Goal: Obtain resource: Download file/media

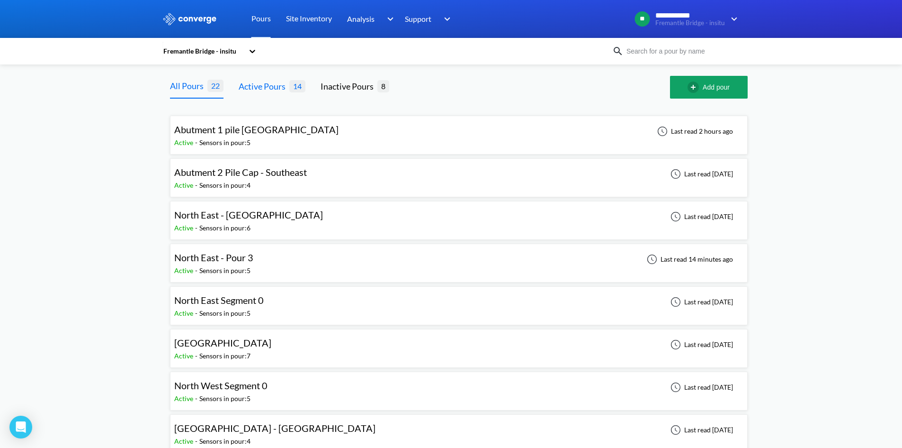
click at [283, 87] on div "Active Pours" at bounding box center [264, 86] width 51 height 13
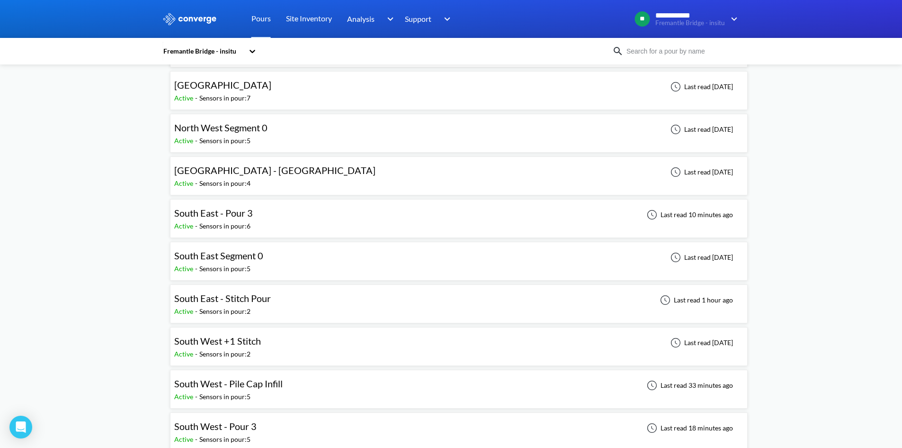
scroll to position [269, 0]
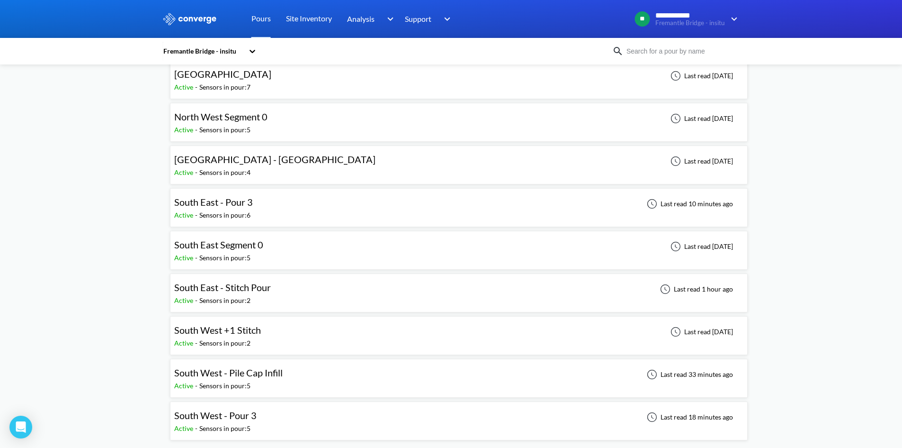
click at [270, 420] on div "South West - Pour 3 Active - Sensors in pour: 5 Last read 18 minutes ago" at bounding box center [458, 421] width 569 height 30
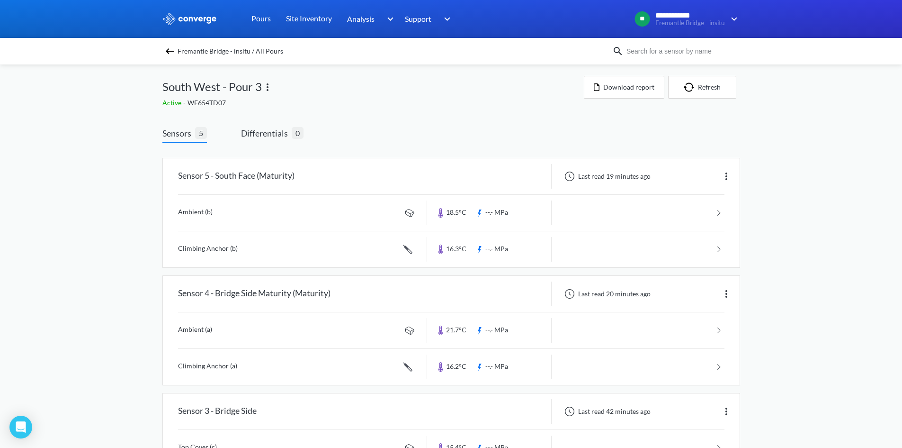
click at [175, 50] on img at bounding box center [169, 50] width 11 height 11
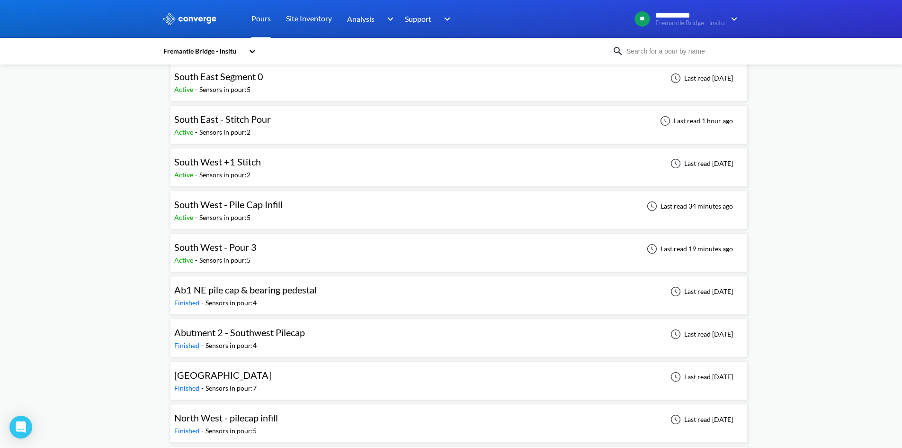
scroll to position [373, 0]
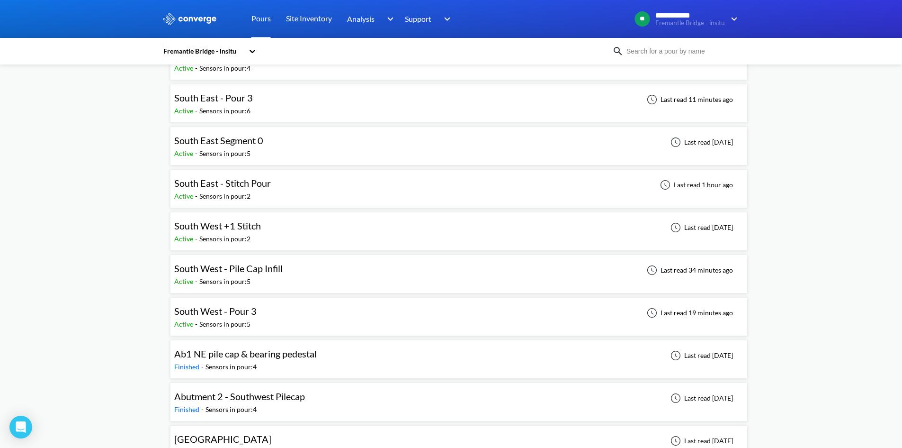
click at [243, 116] on div "Sensors in pour: 6" at bounding box center [224, 111] width 51 height 10
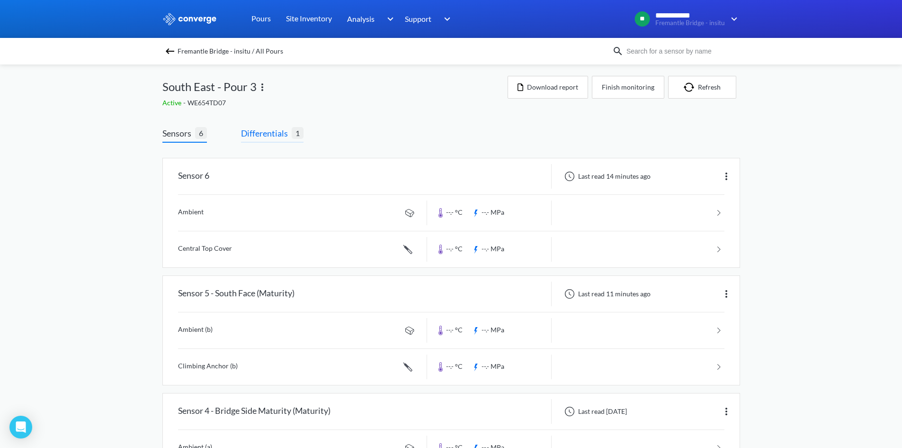
click at [266, 141] on span "Differentials 1" at bounding box center [272, 134] width 63 height 16
click at [270, 134] on span "Differentials" at bounding box center [266, 132] width 51 height 13
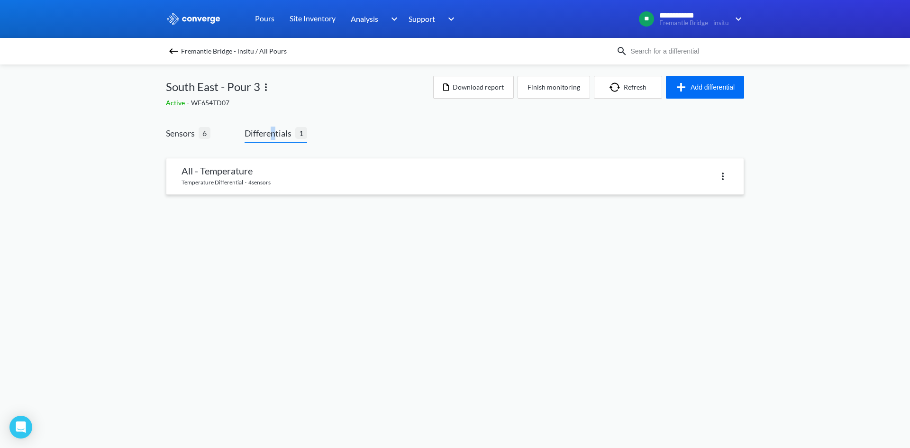
click at [184, 171] on link at bounding box center [454, 176] width 577 height 36
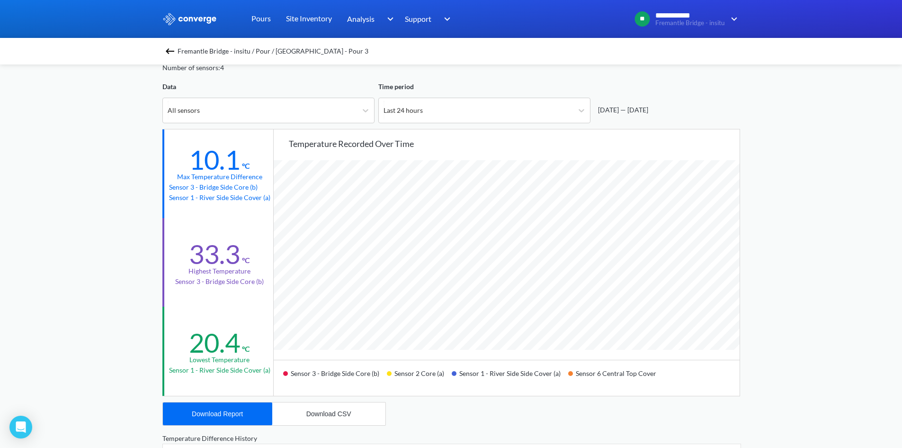
scroll to position [47, 0]
click at [314, 113] on div "All sensors" at bounding box center [260, 108] width 194 height 25
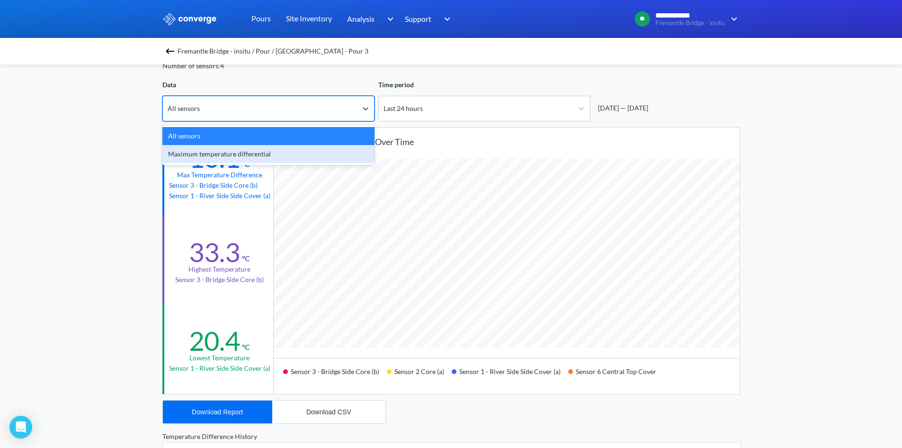
click at [300, 151] on div "Maximum temperature differential" at bounding box center [268, 154] width 212 height 18
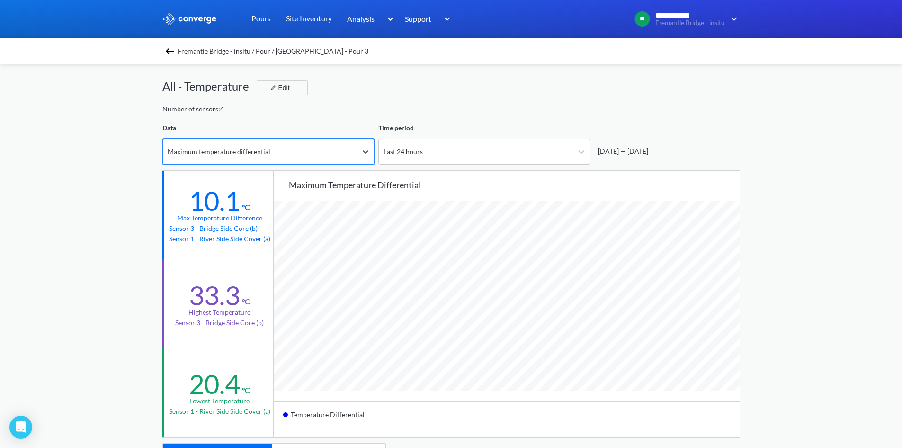
scroll to position [0, 0]
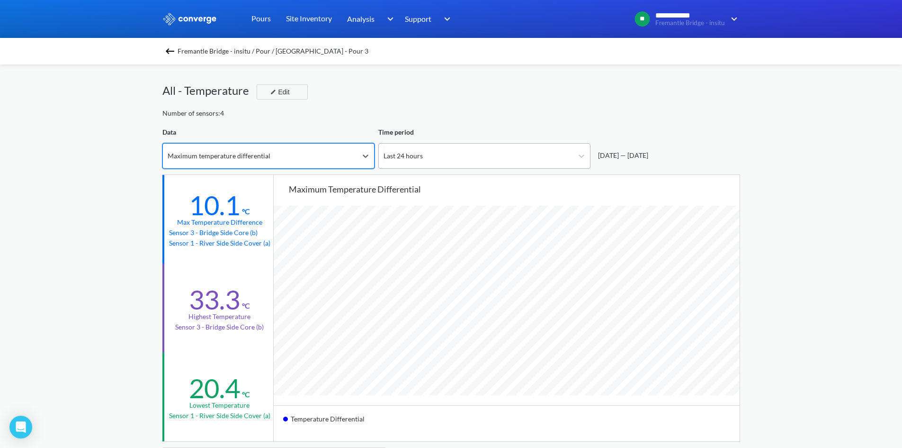
click at [399, 150] on div "Last 24 hours" at bounding box center [476, 156] width 194 height 25
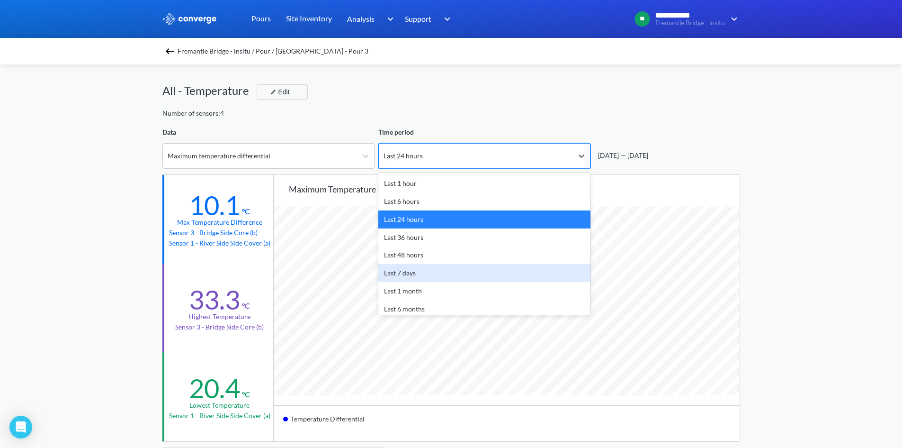
click at [428, 276] on div "Last 7 days" at bounding box center [485, 273] width 212 height 18
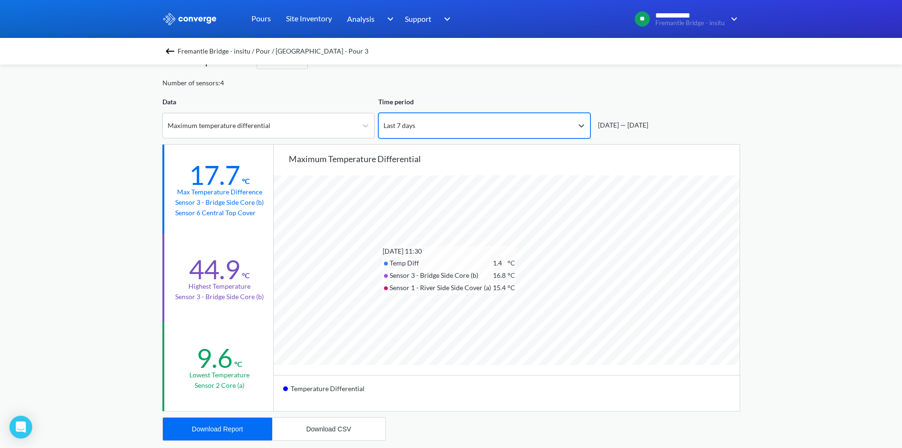
scroll to position [47, 0]
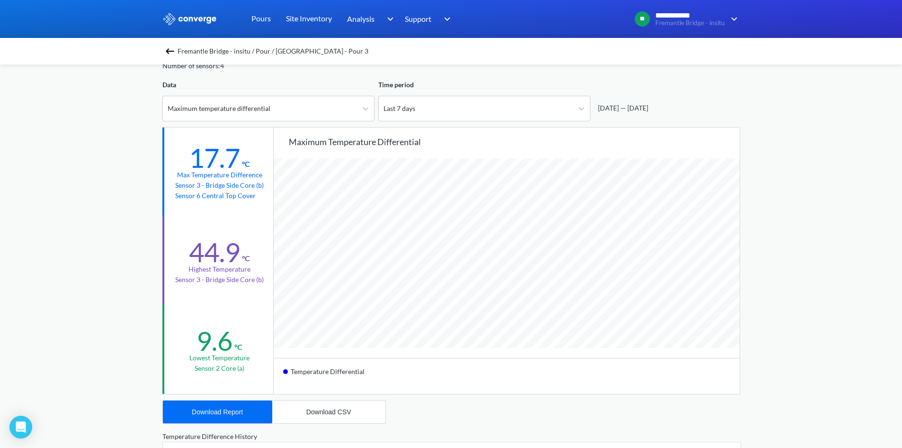
click at [326, 125] on div "Fremantle Bridge - insitu / Pour / South East - Pour 3 All - Temperature Edit N…" at bounding box center [451, 382] width 578 height 730
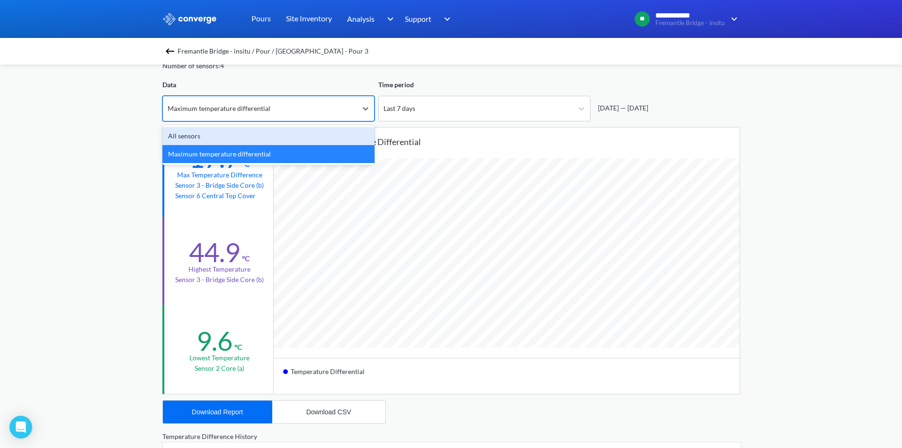
click at [325, 119] on div "Maximum temperature differential" at bounding box center [260, 108] width 194 height 25
click at [321, 138] on div "All sensors" at bounding box center [268, 136] width 212 height 18
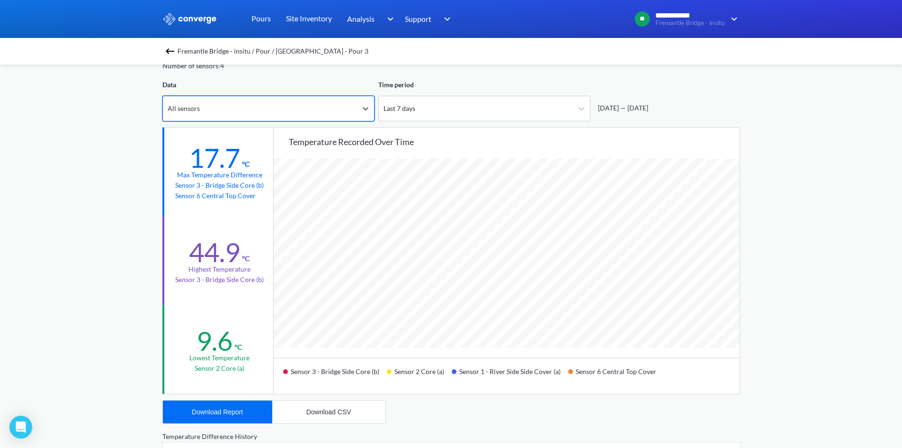
scroll to position [794, 902]
click at [362, 107] on icon at bounding box center [365, 108] width 9 height 9
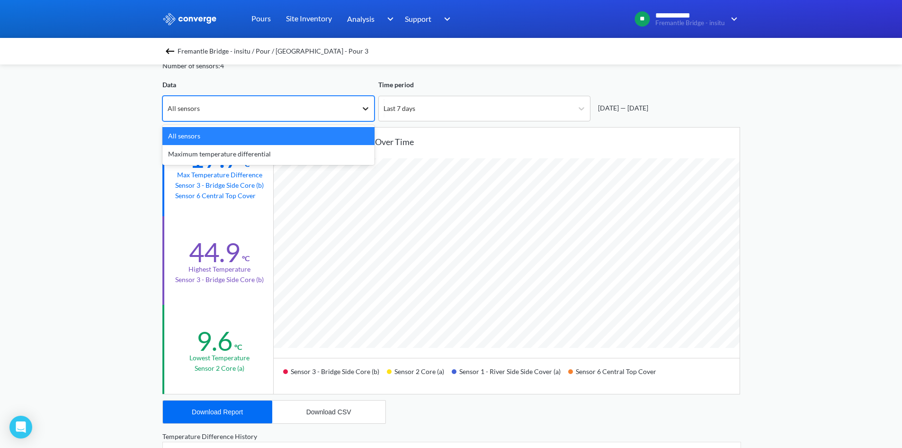
drag, startPoint x: 362, startPoint y: 106, endPoint x: 361, endPoint y: 101, distance: 4.8
click at [362, 106] on icon at bounding box center [365, 108] width 9 height 9
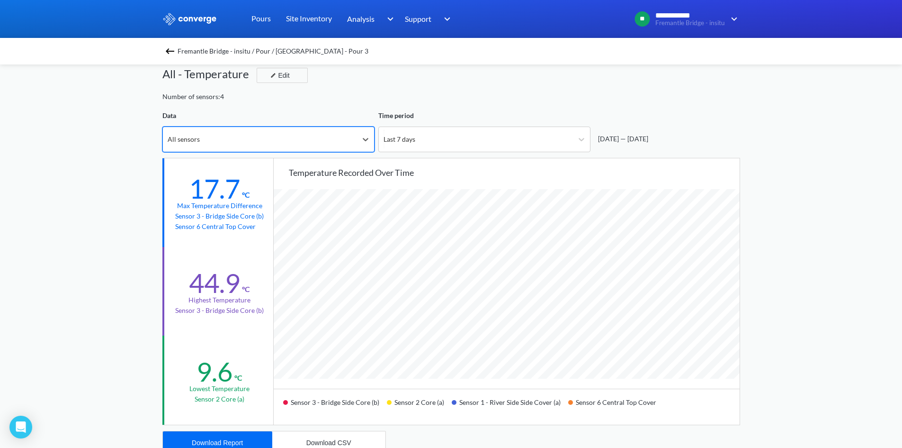
scroll to position [0, 0]
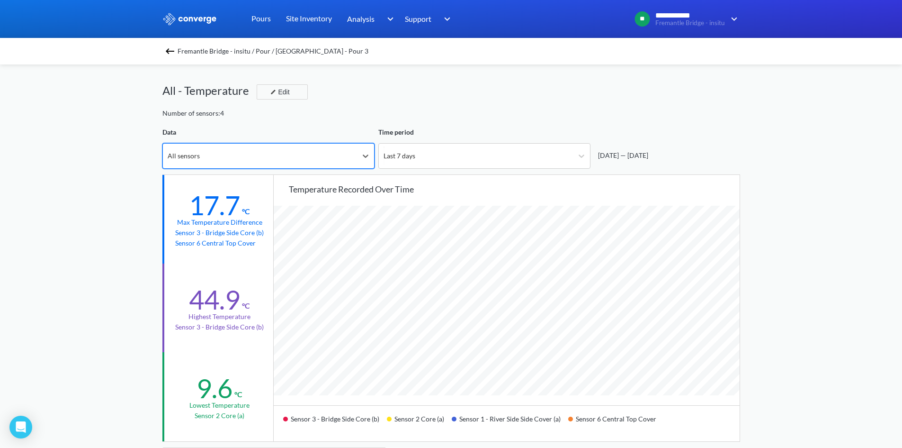
click at [170, 49] on img at bounding box center [169, 50] width 11 height 11
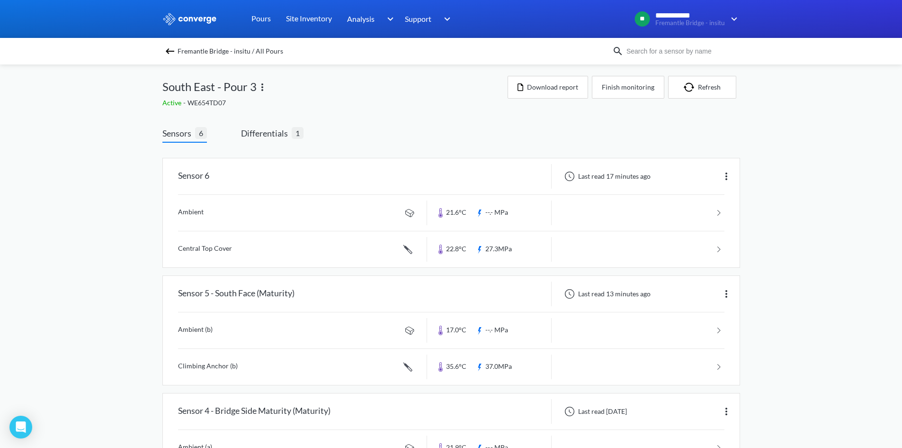
click at [172, 50] on img at bounding box center [169, 50] width 11 height 11
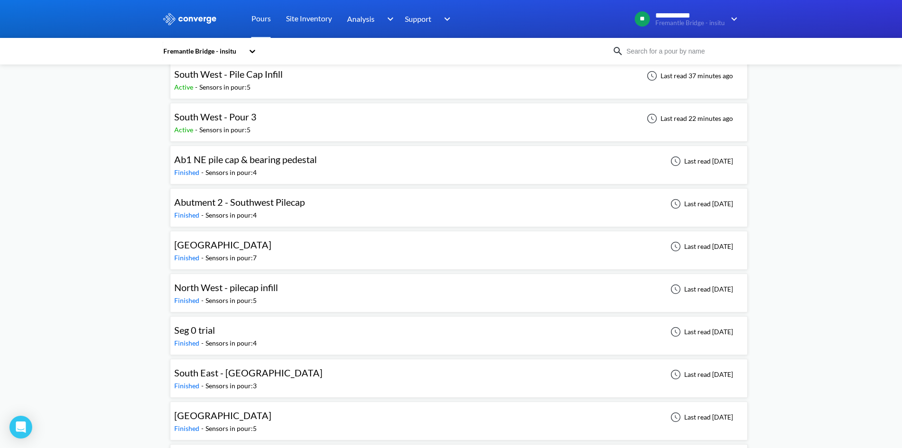
scroll to position [610, 0]
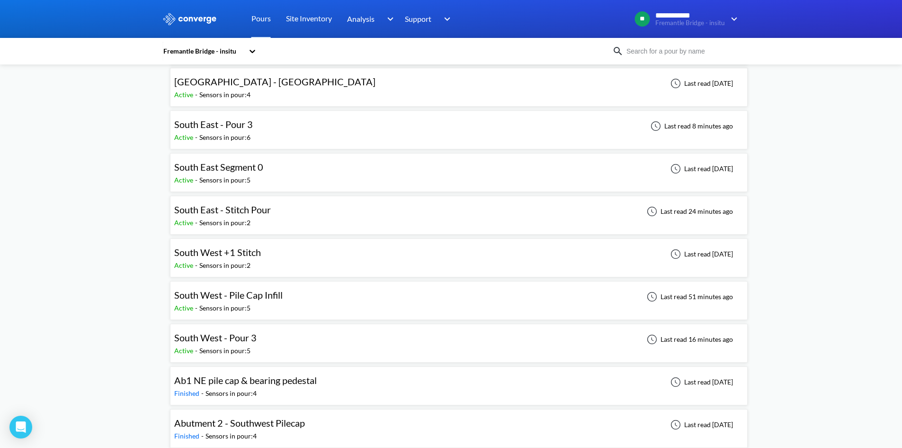
scroll to position [332, 0]
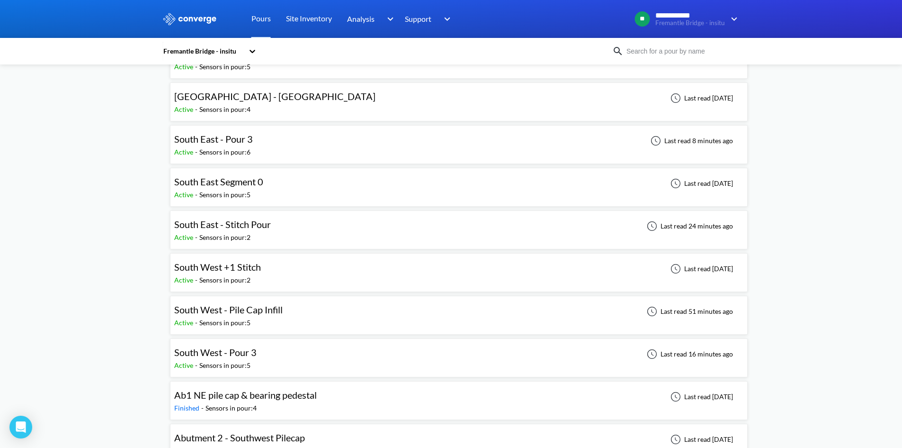
click at [259, 155] on div "South East - Pour 3 Active - Sensors in pour: 6 Last read 8 minutes ago" at bounding box center [458, 144] width 569 height 30
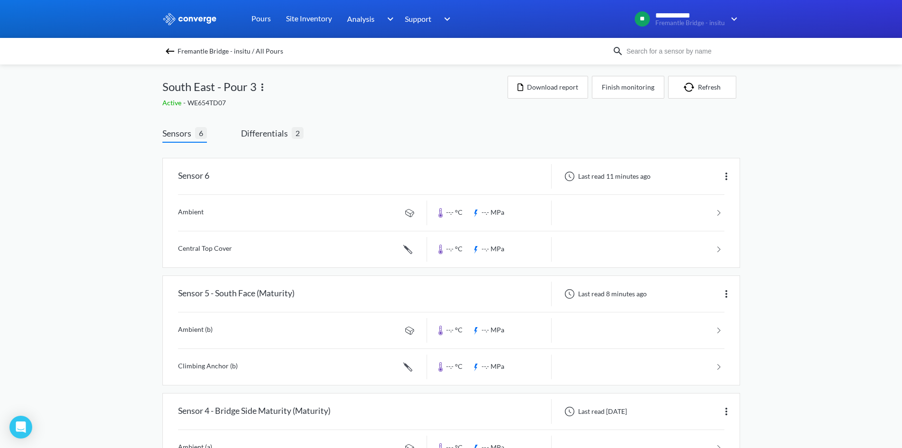
click at [281, 137] on span "Differentials" at bounding box center [266, 132] width 51 height 13
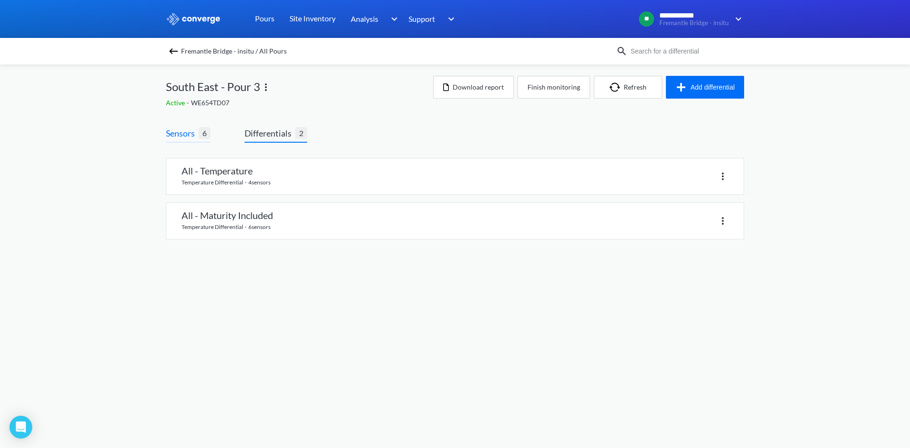
click at [183, 127] on span "Sensors" at bounding box center [182, 132] width 33 height 13
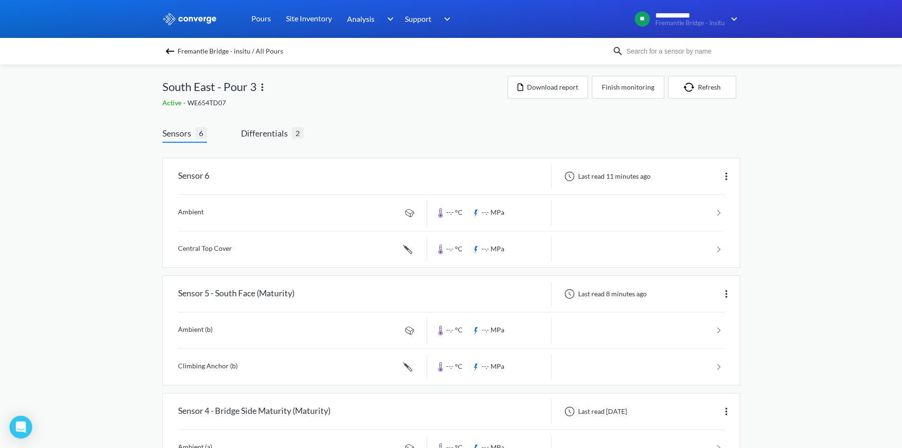
click at [183, 127] on span "Sensors" at bounding box center [178, 132] width 33 height 13
click at [268, 135] on span "Differentials" at bounding box center [266, 132] width 51 height 13
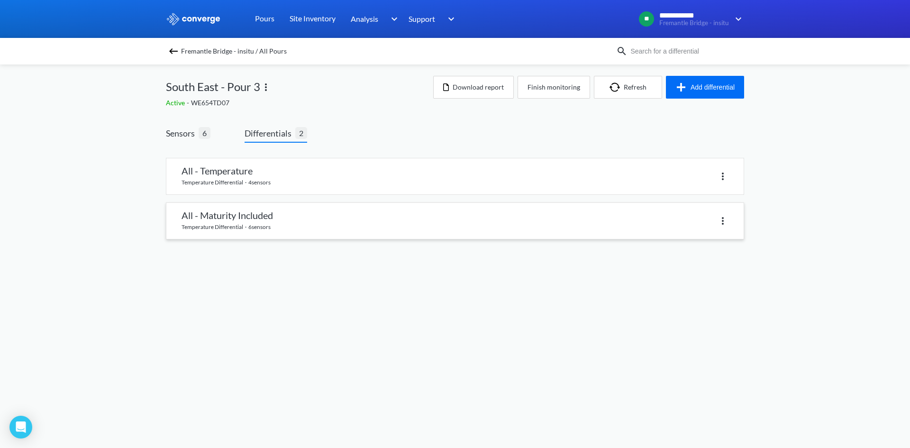
click at [352, 207] on link at bounding box center [454, 221] width 577 height 36
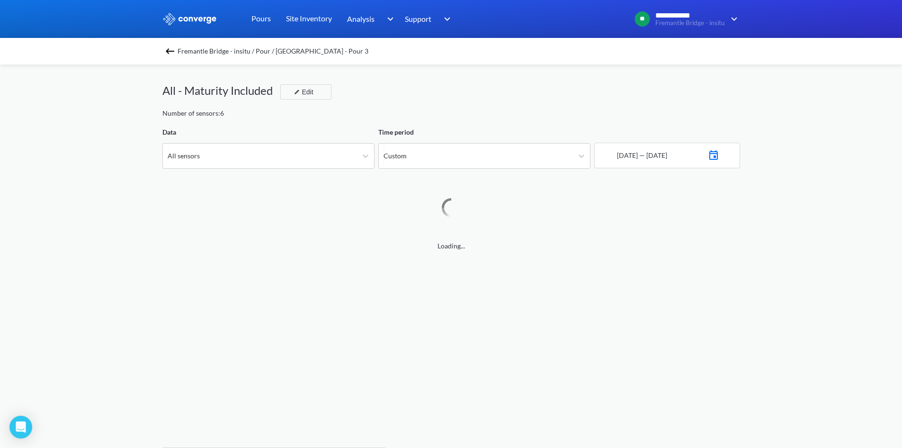
click at [174, 48] on img at bounding box center [169, 50] width 11 height 11
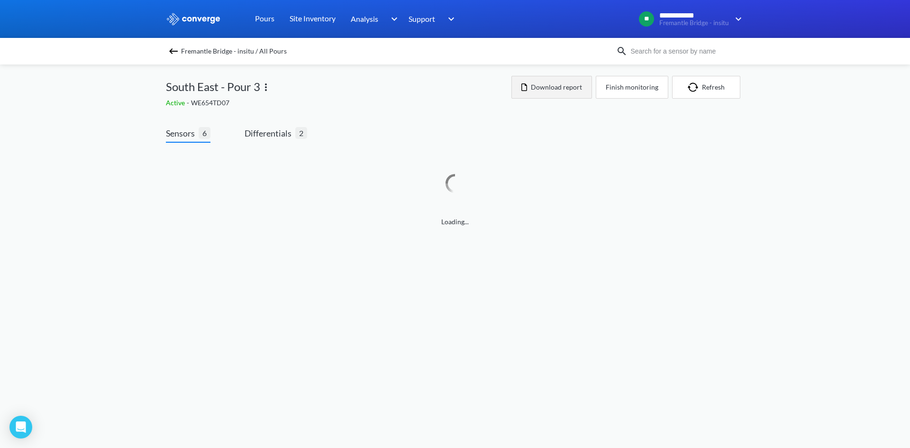
click at [537, 88] on button "Download report" at bounding box center [551, 87] width 81 height 23
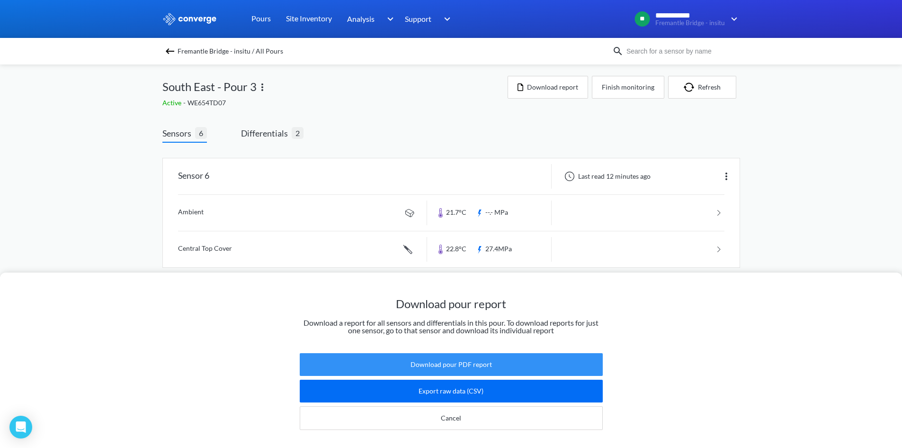
click at [400, 355] on button "Download pour PDF report" at bounding box center [451, 364] width 303 height 23
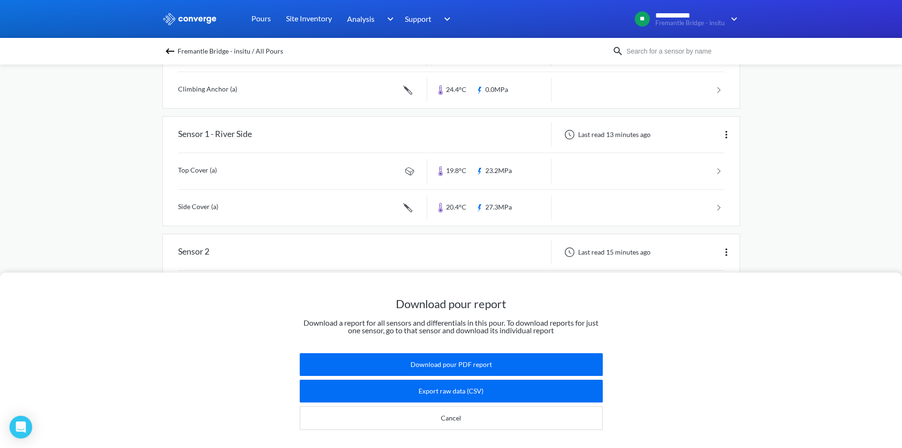
scroll to position [426, 0]
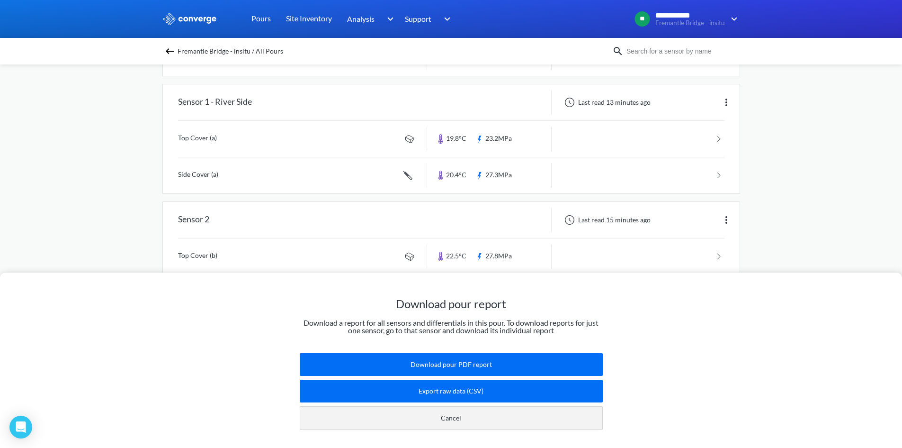
click at [459, 406] on button "Cancel" at bounding box center [451, 418] width 303 height 24
